Goal: Task Accomplishment & Management: Use online tool/utility

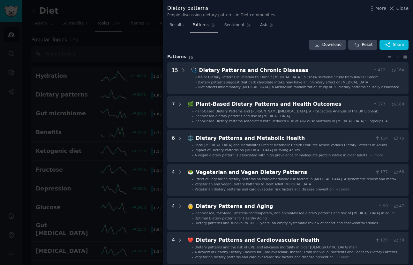
scroll to position [267, 0]
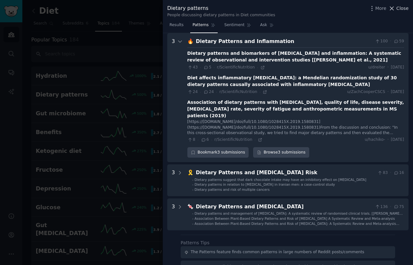
click at [393, 8] on icon at bounding box center [391, 8] width 7 height 7
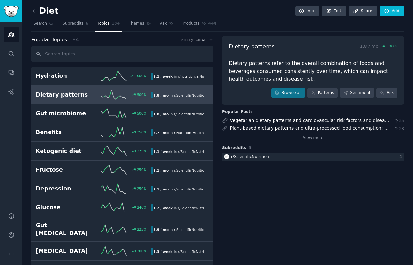
click at [35, 7] on link at bounding box center [35, 11] width 8 height 10
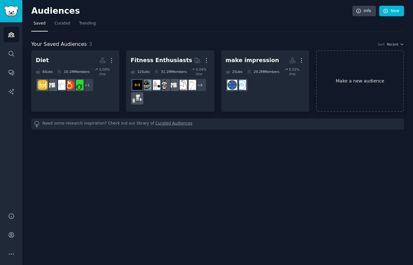
click at [352, 75] on link "Make a new audience" at bounding box center [360, 81] width 88 height 62
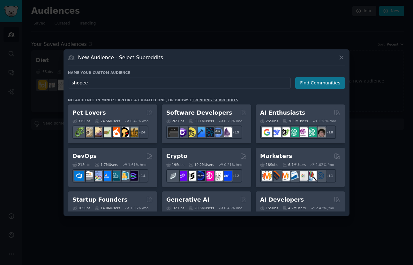
type input "shopee"
click at [314, 82] on button "Find Communities" at bounding box center [320, 83] width 50 height 12
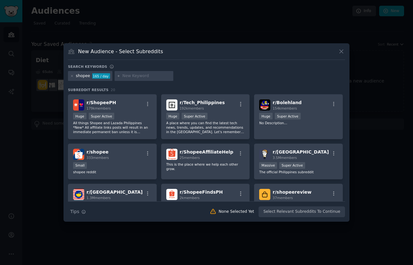
click at [147, 116] on div "Huge Super Active" at bounding box center [112, 117] width 78 height 8
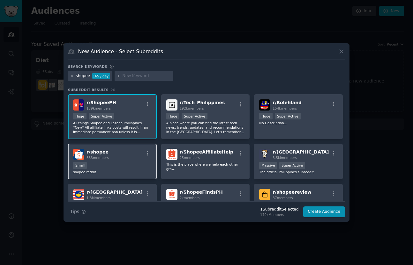
click at [129, 162] on div "r/ shopee 333 members Small shopee reddit" at bounding box center [112, 162] width 89 height 36
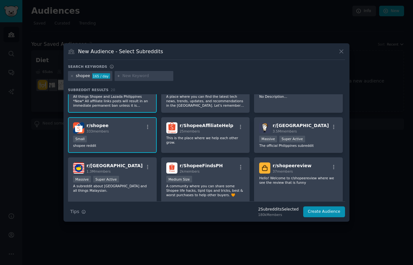
scroll to position [40, 0]
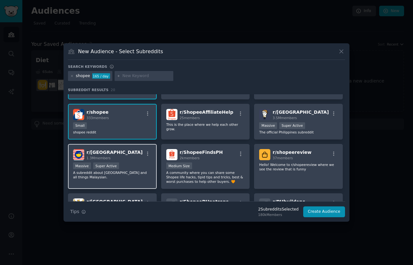
click at [115, 173] on p "A subreddit about Malaysia and all things Malaysian." at bounding box center [112, 175] width 78 height 9
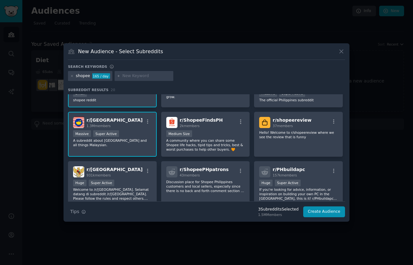
scroll to position [85, 0]
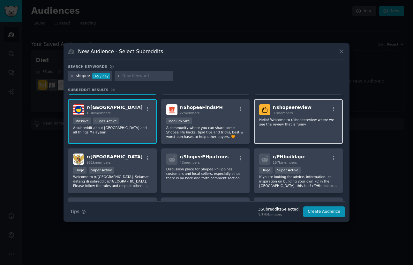
click at [289, 124] on p "Hello! Welcome to r/shopeereview where we see the review that is funny" at bounding box center [298, 122] width 78 height 9
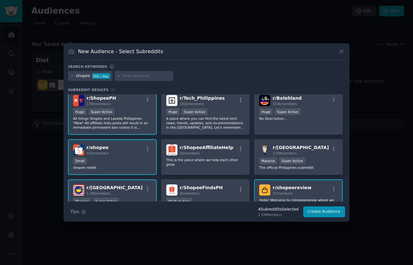
scroll to position [0, 0]
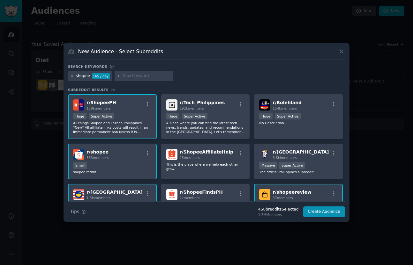
click at [148, 76] on input "text" at bounding box center [146, 76] width 48 height 6
type input "lazada"
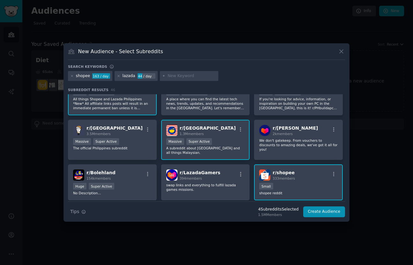
scroll to position [34, 0]
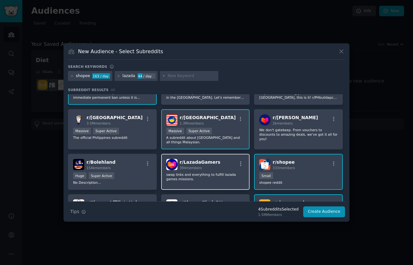
click at [205, 175] on p "swap links and everything to fulfill lazada games missions." at bounding box center [205, 177] width 78 height 9
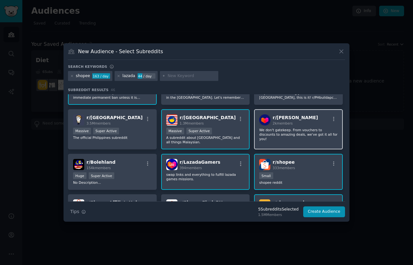
click at [293, 122] on div "2k members" at bounding box center [294, 123] width 45 height 4
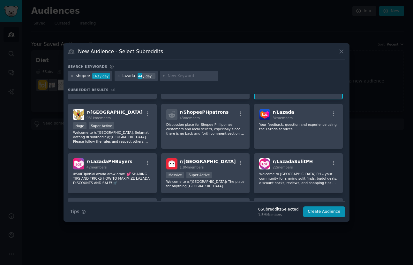
scroll to position [174, 0]
click at [275, 130] on p "Your feedback, question and experience using the Lazada services." at bounding box center [298, 126] width 78 height 9
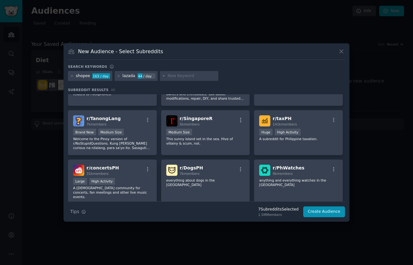
scroll to position [557, 0]
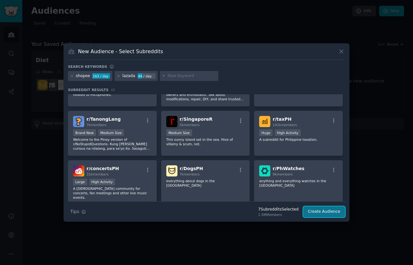
click at [329, 215] on button "Create Audience" at bounding box center [324, 212] width 42 height 11
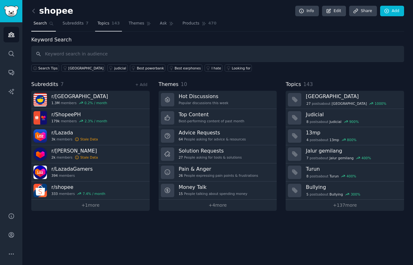
click at [100, 23] on span "Topics" at bounding box center [103, 24] width 12 height 6
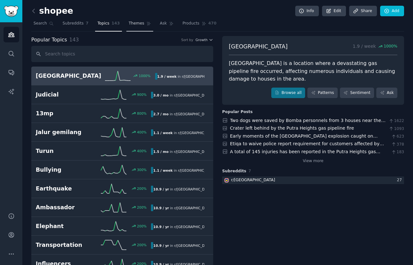
click at [136, 20] on link "Themes" at bounding box center [139, 24] width 27 height 13
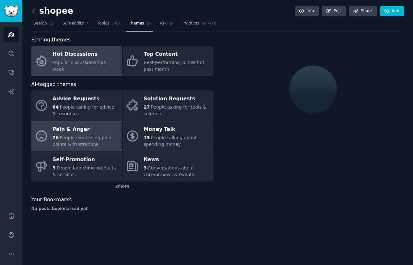
click at [80, 138] on span "People expressing pain points & frustrations" at bounding box center [82, 141] width 59 height 12
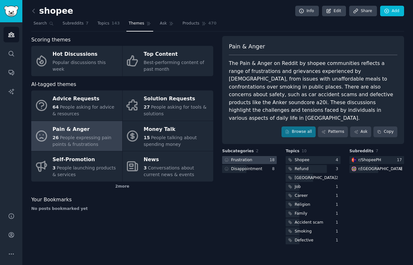
click at [246, 158] on div "Frustration" at bounding box center [241, 161] width 21 height 6
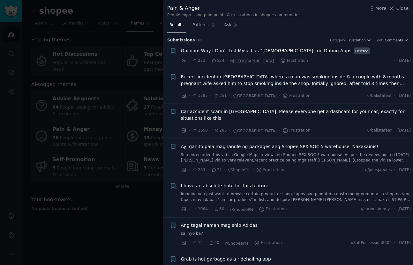
click at [225, 192] on link "Imagine you just want to browse certain product or shop, tapos pag pindot mo gu…" at bounding box center [296, 197] width 230 height 11
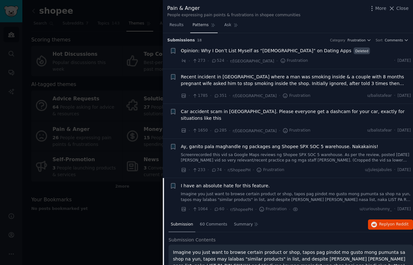
click at [201, 24] on span "Patterns" at bounding box center [200, 25] width 16 height 6
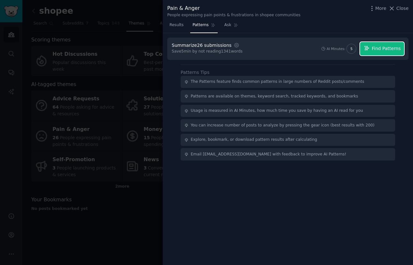
click at [399, 48] on span "Find Patterns" at bounding box center [386, 48] width 29 height 7
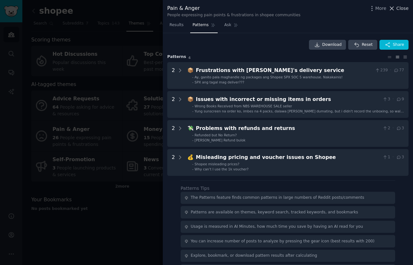
click at [404, 6] on span "Close" at bounding box center [402, 8] width 12 height 7
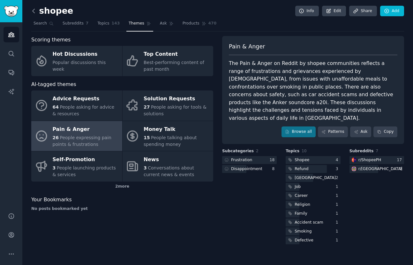
click at [33, 10] on icon at bounding box center [33, 11] width 7 height 7
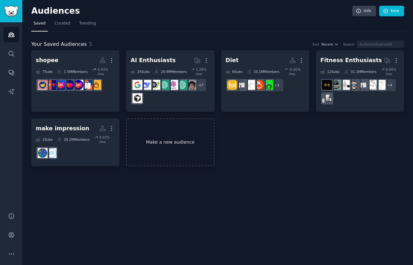
click at [173, 135] on link "Make a new audience" at bounding box center [170, 143] width 88 height 48
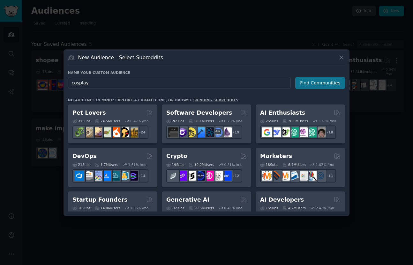
type input "cosplay"
click at [321, 85] on button "Find Communities" at bounding box center [320, 83] width 50 height 12
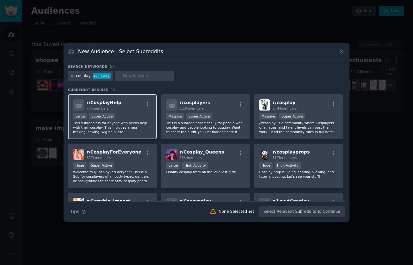
click at [147, 127] on p "This subreddit is for anyone who needs help with their cosplay. This includes a…" at bounding box center [112, 127] width 78 height 13
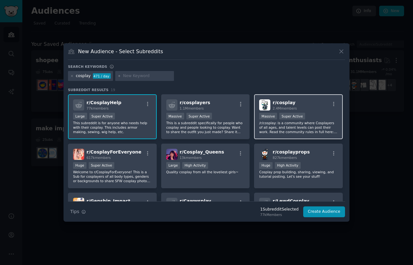
click at [320, 124] on p "/r/cosplay: is a community where Cosplayers of all ages, and talent levels can …" at bounding box center [298, 127] width 78 height 13
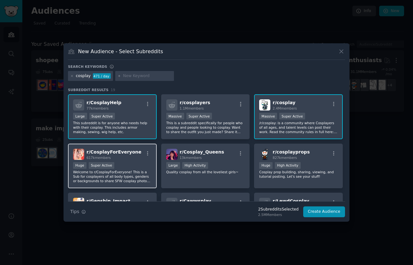
click at [146, 179] on p "Welcome to r/CosplayForEveryone! This is a Sub for cosplayers of all body types…" at bounding box center [112, 176] width 78 height 13
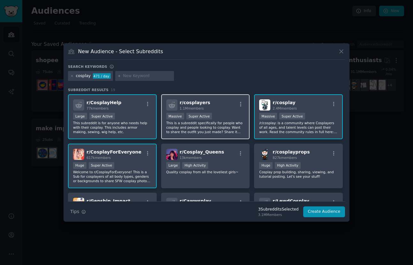
click at [225, 128] on p "This is a subreddit specifically for people who cosplay and people looking to c…" at bounding box center [205, 127] width 78 height 13
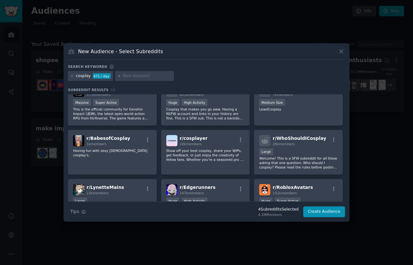
scroll to position [113, 0]
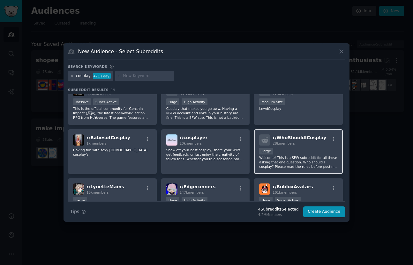
click at [301, 151] on div "Large" at bounding box center [298, 152] width 78 height 8
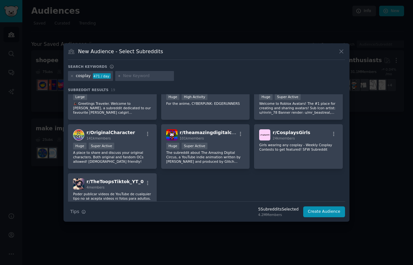
scroll to position [243, 0]
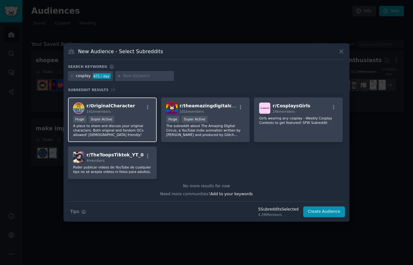
click at [125, 128] on p "A place to share and discuss your original characters. Both original and fandom…" at bounding box center [112, 130] width 78 height 13
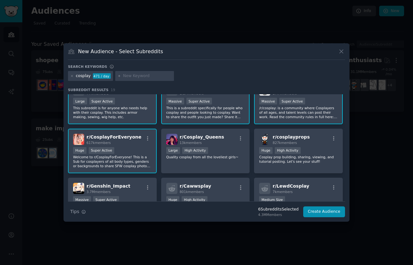
scroll to position [0, 0]
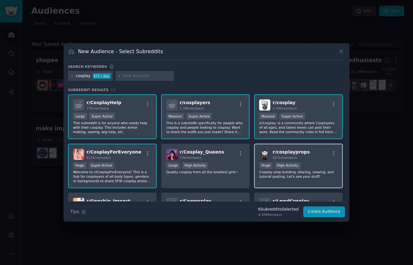
click at [306, 172] on p "Cosplay prop building, sharing, viewing, and tutorial posting. Let's see your s…" at bounding box center [298, 174] width 78 height 9
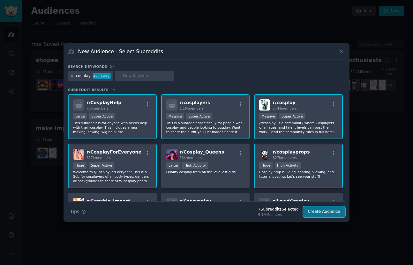
click at [336, 213] on button "Create Audience" at bounding box center [324, 212] width 42 height 11
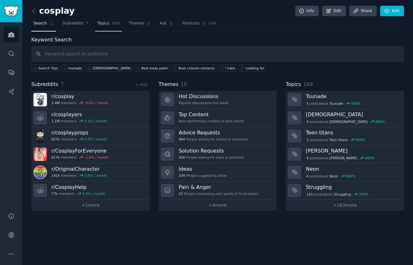
click at [104, 22] on span "Topics" at bounding box center [103, 24] width 12 height 6
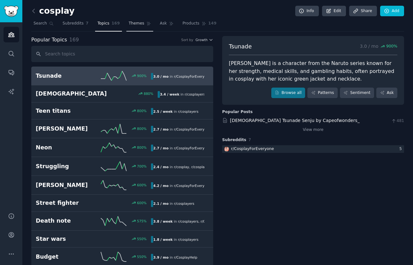
click at [126, 26] on link "Themes" at bounding box center [139, 24] width 27 height 13
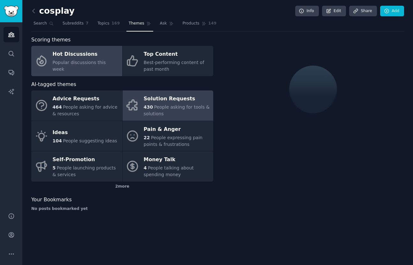
click at [173, 109] on span "People asking for tools & solutions" at bounding box center [177, 111] width 66 height 12
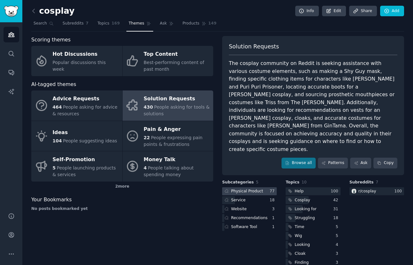
click at [255, 189] on div "Physical Product" at bounding box center [247, 192] width 32 height 6
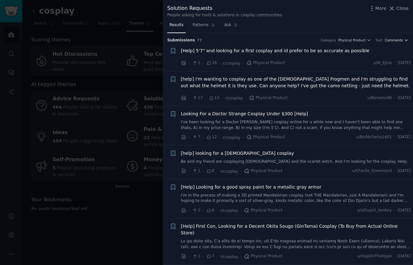
click at [394, 42] on span "Comments" at bounding box center [394, 40] width 18 height 4
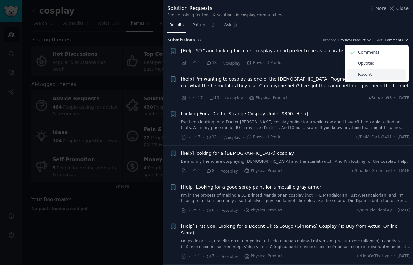
click at [375, 75] on div "Recent" at bounding box center [376, 74] width 59 height 11
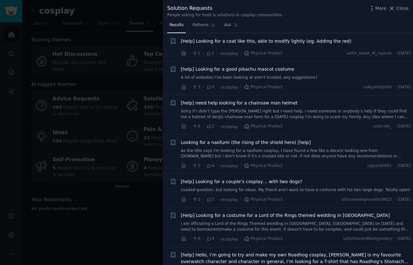
click at [110, 210] on div at bounding box center [206, 132] width 413 height 265
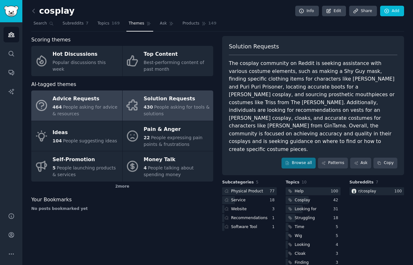
click at [61, 107] on span "464" at bounding box center [57, 107] width 9 height 5
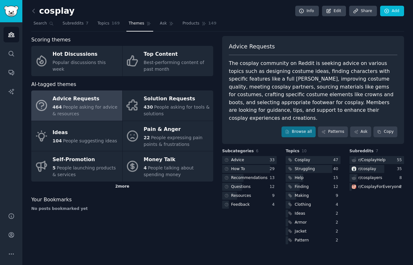
click at [126, 188] on div "2 more" at bounding box center [122, 187] width 182 height 10
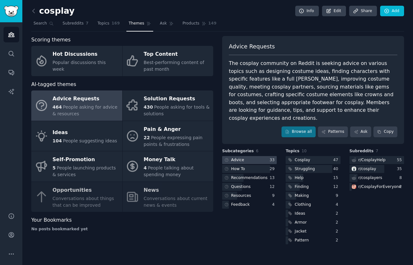
click at [241, 158] on div "Advice" at bounding box center [237, 161] width 13 height 6
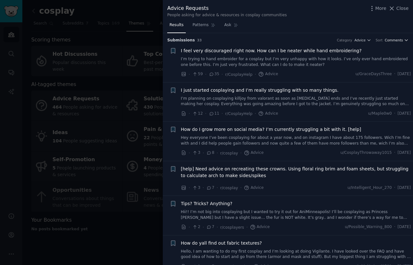
click at [394, 41] on span "Comments" at bounding box center [394, 40] width 18 height 4
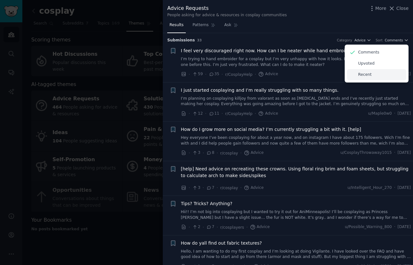
click at [375, 76] on div "Recent" at bounding box center [376, 74] width 59 height 11
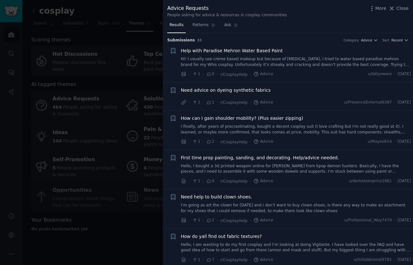
click at [142, 214] on div at bounding box center [206, 132] width 413 height 265
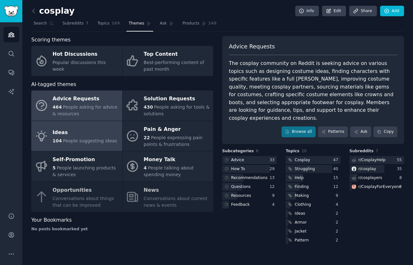
click at [98, 134] on div "Ideas" at bounding box center [85, 133] width 64 height 10
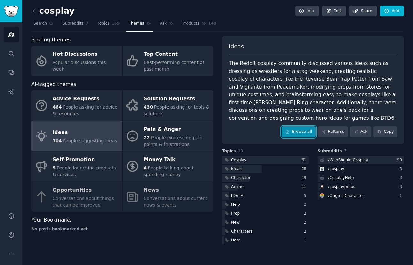
click at [294, 132] on link "Browse all" at bounding box center [298, 132] width 34 height 11
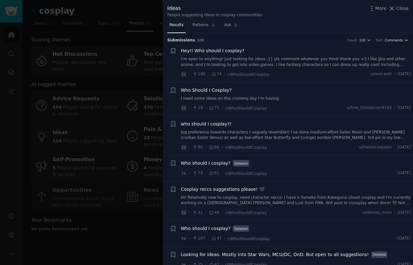
click at [401, 41] on span "Comments" at bounding box center [394, 40] width 18 height 4
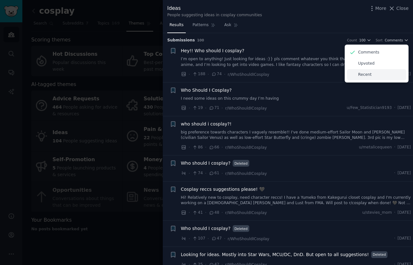
click at [377, 76] on div "Recent" at bounding box center [376, 74] width 59 height 11
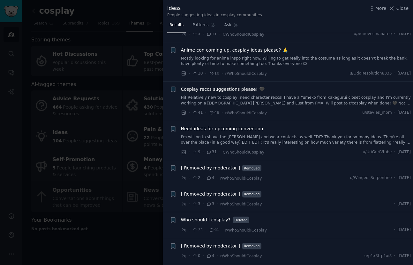
scroll to position [822, 0]
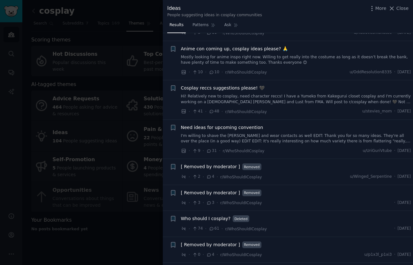
click at [218, 124] on span "Need ideas for upcoming convention" at bounding box center [222, 127] width 82 height 7
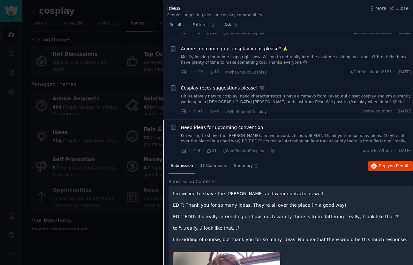
scroll to position [903, 0]
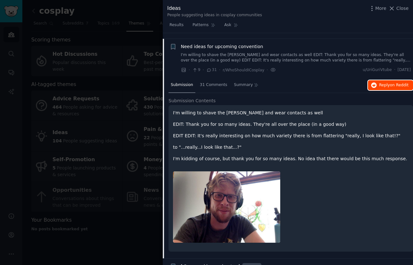
click at [390, 83] on span "Reply on Reddit" at bounding box center [393, 86] width 29 height 6
click at [408, 9] on span "Close" at bounding box center [402, 8] width 12 height 7
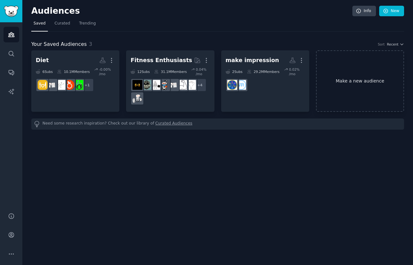
click at [336, 76] on link "Make a new audience" at bounding box center [360, 81] width 88 height 62
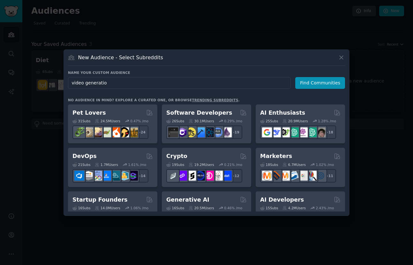
type input "video generation"
click button "Find Communities" at bounding box center [320, 83] width 50 height 12
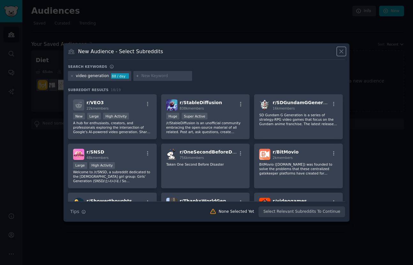
click at [342, 53] on icon at bounding box center [341, 51] width 7 height 7
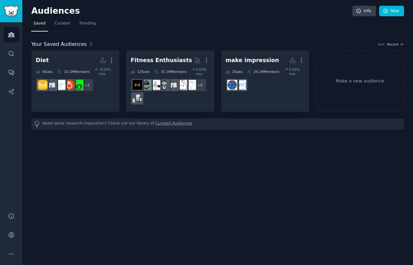
click at [291, 217] on div "Audiences Info New Saved Curated Trending Your Saved Audiences 3 Sort Recent Di…" at bounding box center [217, 132] width 390 height 265
click at [291, 180] on div "Audiences Info New Saved Curated Trending Your Saved Audiences 3 Sort Recent Di…" at bounding box center [217, 132] width 390 height 265
click at [220, 223] on div "Audiences Info New Saved Curated Trending Your Saved Audiences 3 Sort Recent Di…" at bounding box center [217, 132] width 390 height 265
click at [217, 196] on div "Audiences Info New Saved Curated Trending Your Saved Audiences 3 Sort Recent Di…" at bounding box center [217, 132] width 390 height 265
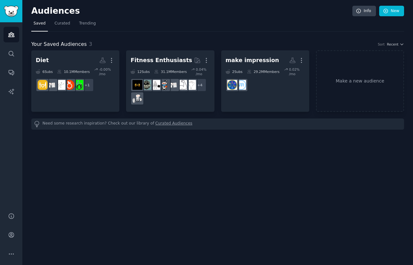
click at [217, 196] on div "Audiences Info New Saved Curated Trending Your Saved Audiences 3 Sort Recent Di…" at bounding box center [217, 132] width 390 height 265
click at [12, 237] on icon "Sidebar" at bounding box center [11, 235] width 7 height 7
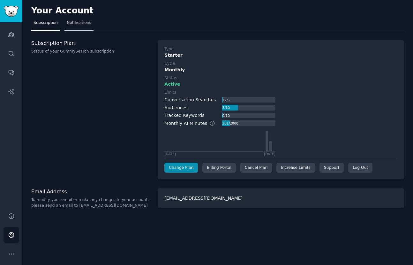
click at [86, 26] on link "Notifications" at bounding box center [78, 24] width 29 height 13
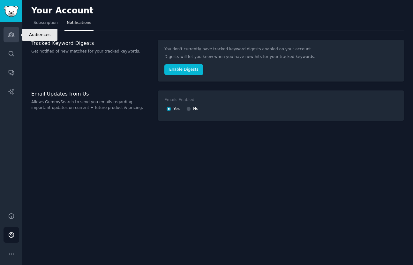
click at [11, 34] on icon "Sidebar" at bounding box center [11, 35] width 6 height 4
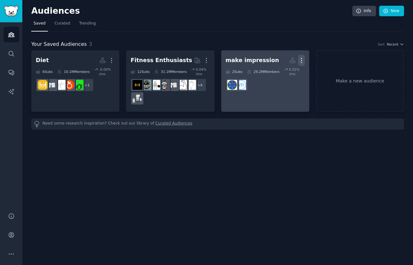
click at [302, 62] on icon "button" at bounding box center [301, 60] width 7 height 7
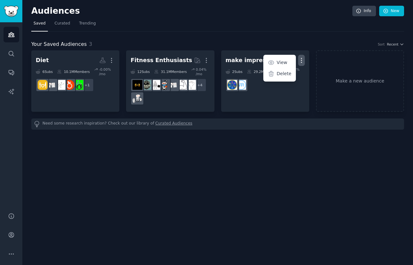
click at [279, 171] on div "Audiences Info New Saved Curated Trending Your Saved Audiences 3 Sort Recent Di…" at bounding box center [217, 132] width 390 height 265
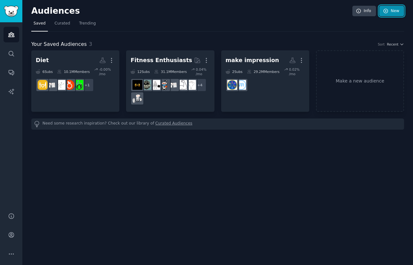
click at [393, 7] on link "New" at bounding box center [391, 11] width 25 height 11
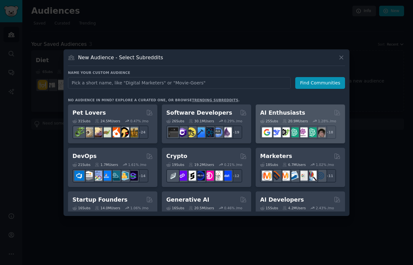
click at [299, 111] on div "AI Enthusiasts" at bounding box center [300, 113] width 80 height 8
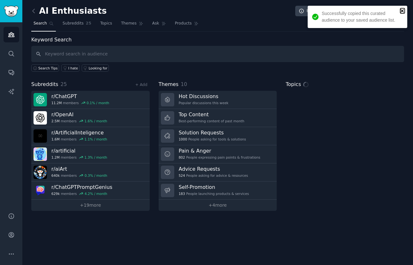
click at [403, 9] on icon "close" at bounding box center [402, 10] width 4 height 5
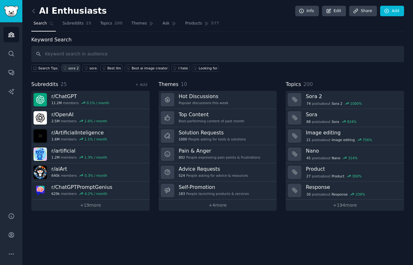
click at [71, 69] on div "sora 2" at bounding box center [73, 68] width 11 height 4
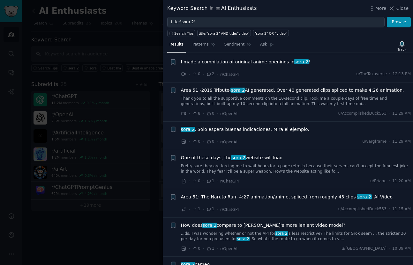
scroll to position [123, 0]
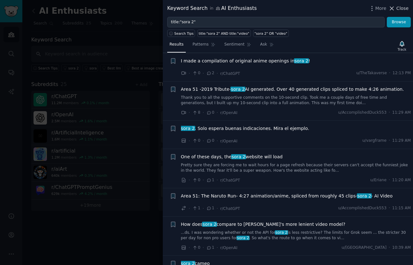
click at [396, 6] on button "Close" at bounding box center [398, 8] width 20 height 7
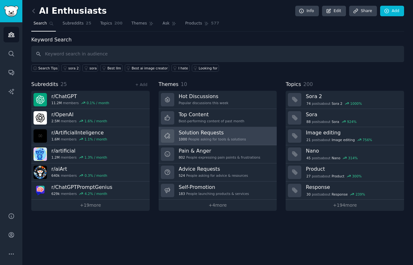
click at [216, 135] on h3 "Solution Requests" at bounding box center [212, 132] width 67 height 7
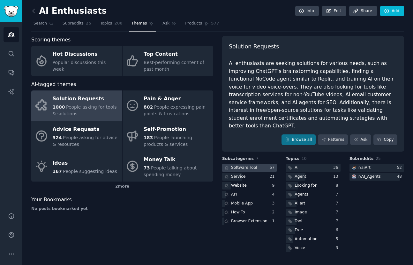
click at [250, 165] on div "Software Tool" at bounding box center [244, 168] width 26 height 6
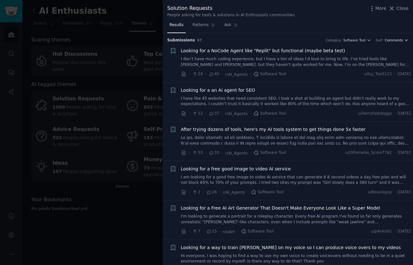
click at [399, 39] on span "Comments" at bounding box center [394, 40] width 18 height 4
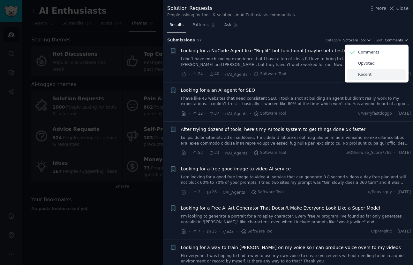
click at [364, 74] on p "Recent" at bounding box center [364, 75] width 13 height 6
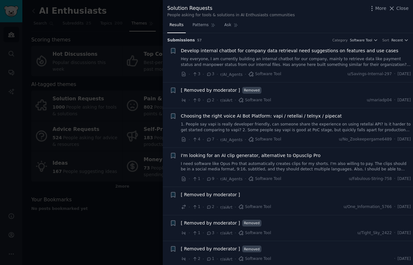
click at [294, 158] on span "I'm looking for an AI clip generator, alternative to Opusclip Pro" at bounding box center [251, 155] width 140 height 7
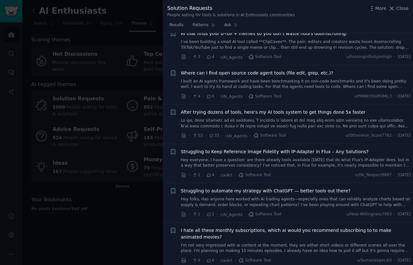
scroll to position [796, 0]
click at [402, 9] on span "Close" at bounding box center [402, 8] width 12 height 7
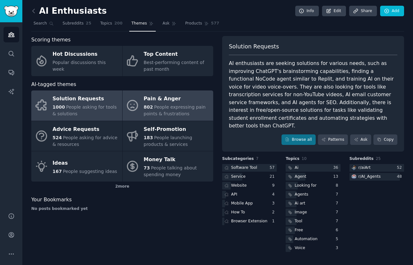
click at [160, 100] on div "Pain & Anger" at bounding box center [177, 99] width 66 height 10
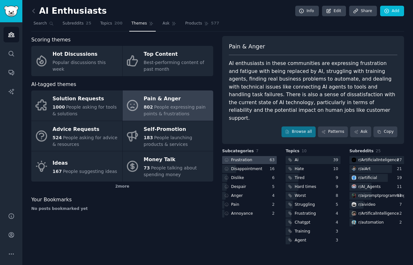
click at [239, 158] on div "Frustration" at bounding box center [241, 161] width 21 height 6
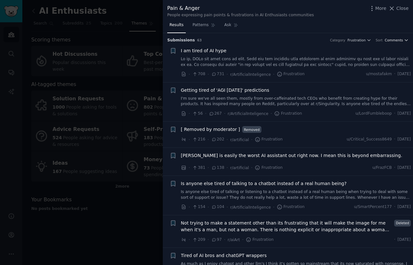
click at [400, 41] on span "Comments" at bounding box center [394, 40] width 18 height 4
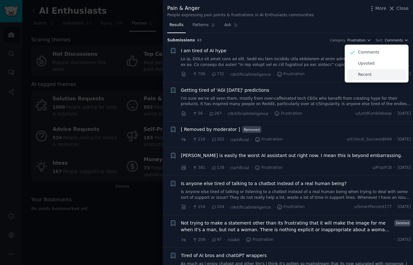
click at [382, 76] on div "Recent" at bounding box center [376, 74] width 59 height 11
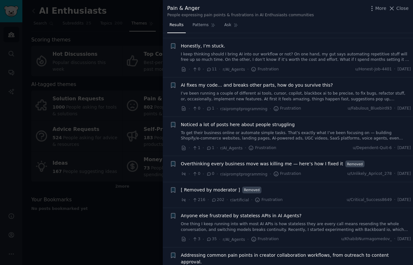
scroll to position [333, 0]
click at [315, 94] on link "I’ve been running a couple of different ai tools, cursor, copilot, blackbox ai …" at bounding box center [296, 96] width 230 height 11
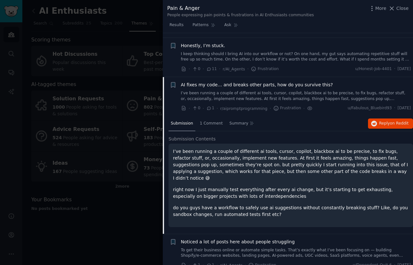
scroll to position [377, 0]
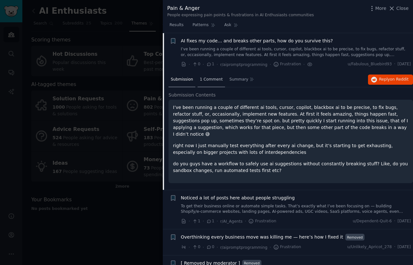
click at [206, 82] on span "1 Comment" at bounding box center [211, 80] width 23 height 6
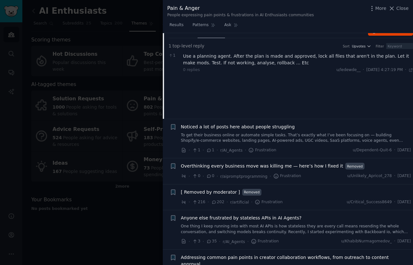
scroll to position [428, 0]
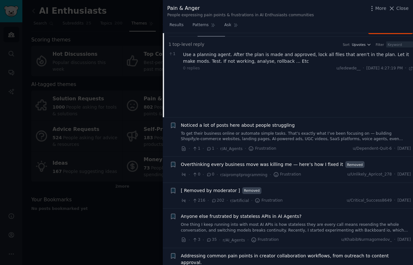
click at [267, 136] on link "To get their business online or automate simple tasks. That’s exactly what I’ve…" at bounding box center [296, 136] width 230 height 11
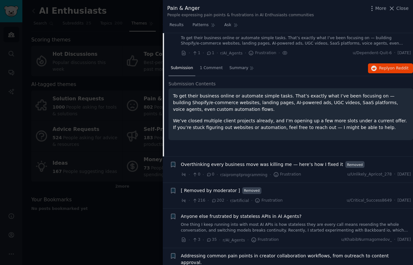
scroll to position [417, 0]
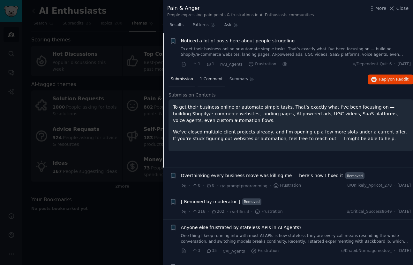
click at [206, 74] on div "1 Comment" at bounding box center [210, 79] width 27 height 15
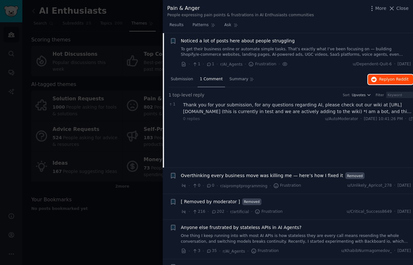
click at [387, 78] on span "Reply on Reddit" at bounding box center [393, 80] width 29 height 6
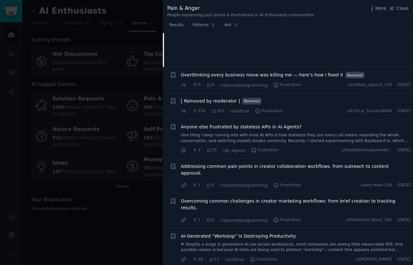
scroll to position [518, 0]
click at [308, 136] on link "One thing I keep running into with most AI APIs is how stateless they are every…" at bounding box center [296, 137] width 230 height 11
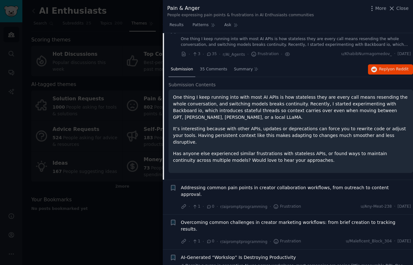
scroll to position [508, 0]
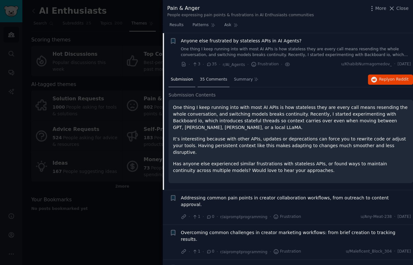
click at [208, 81] on span "35 Comments" at bounding box center [213, 80] width 27 height 6
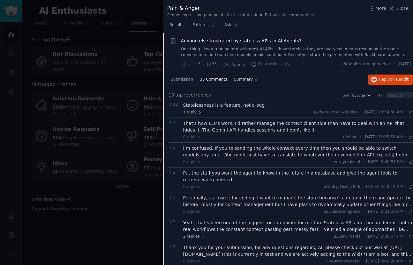
click at [242, 84] on div "Summary" at bounding box center [246, 79] width 29 height 15
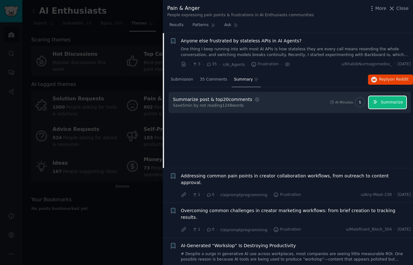
click at [385, 105] on span "Summarize" at bounding box center [391, 103] width 22 height 6
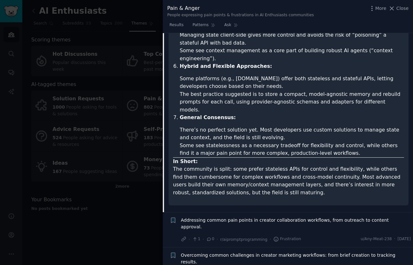
scroll to position [870, 0]
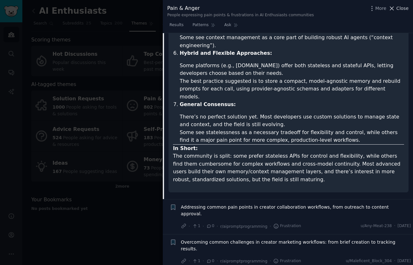
click at [400, 10] on span "Close" at bounding box center [402, 8] width 12 height 7
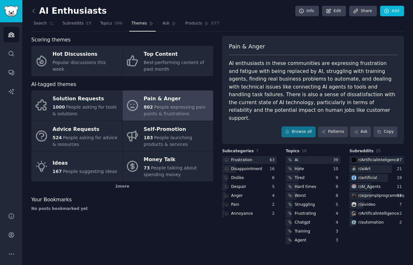
click at [169, 220] on div "Scoring themes Hot Discussions Popular discussions this week Top Content Best-p…" at bounding box center [122, 141] width 182 height 210
